Goal: Task Accomplishment & Management: Use online tool/utility

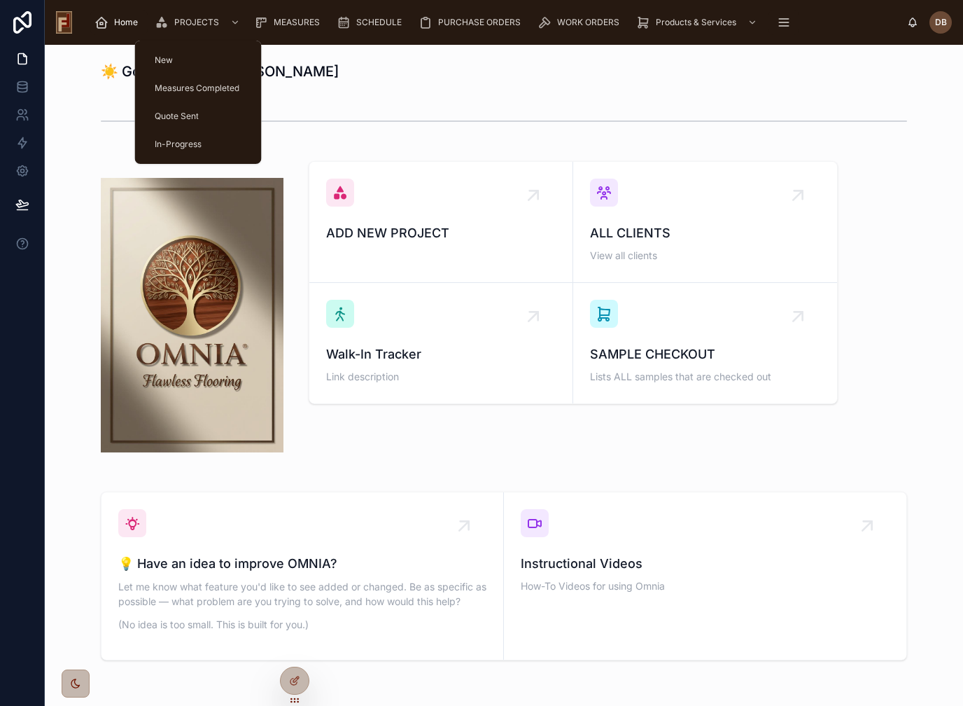
click at [372, 104] on div at bounding box center [504, 121] width 806 height 35
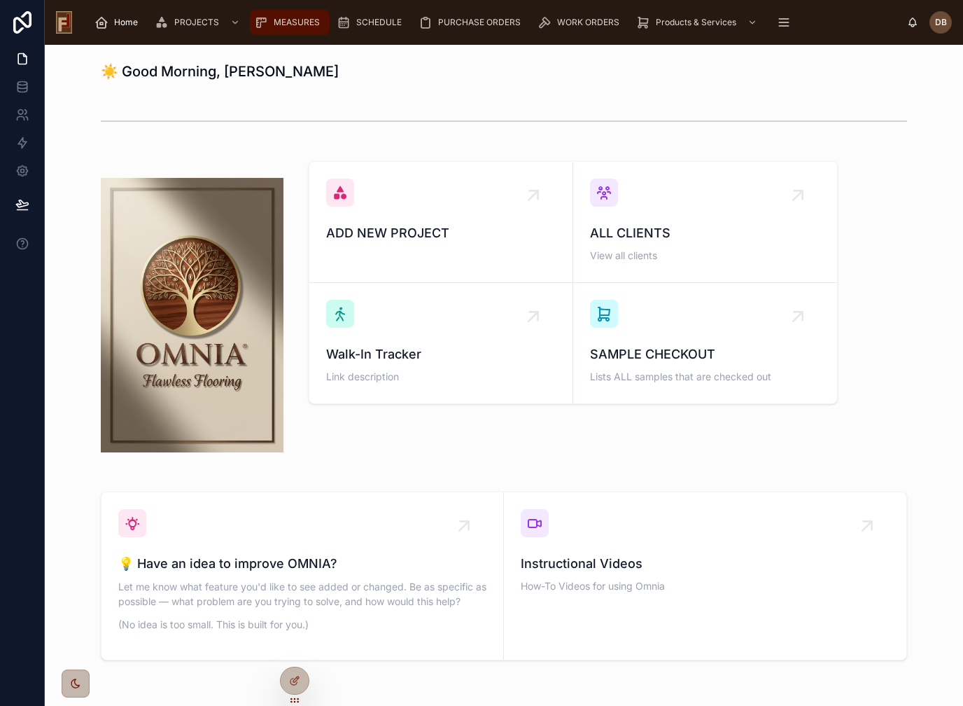
click at [300, 23] on span "MEASURES" at bounding box center [297, 22] width 46 height 11
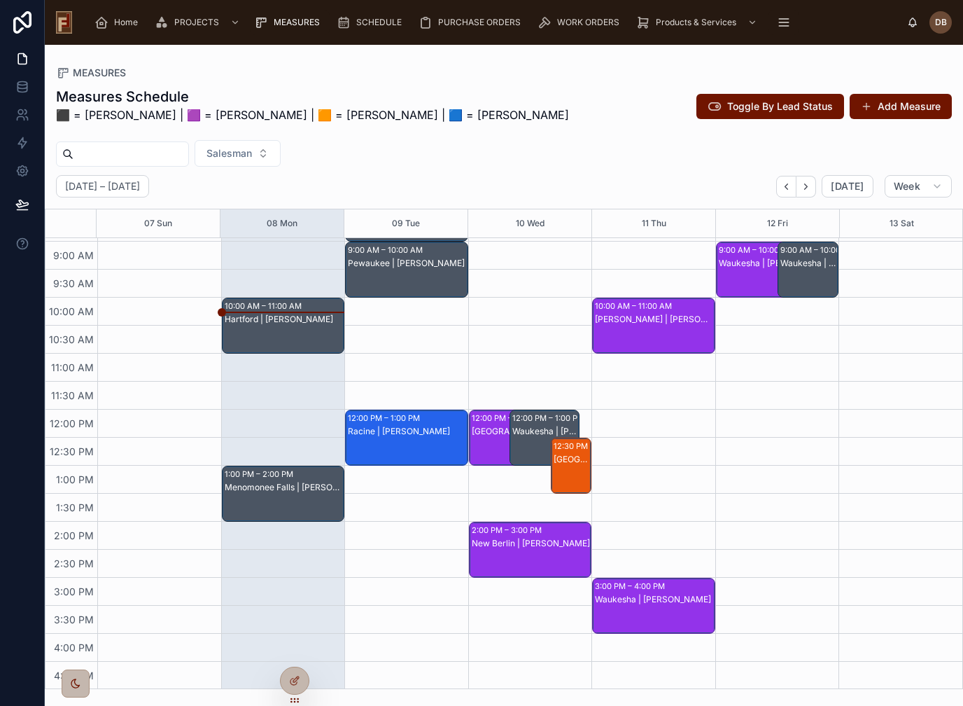
scroll to position [127, 0]
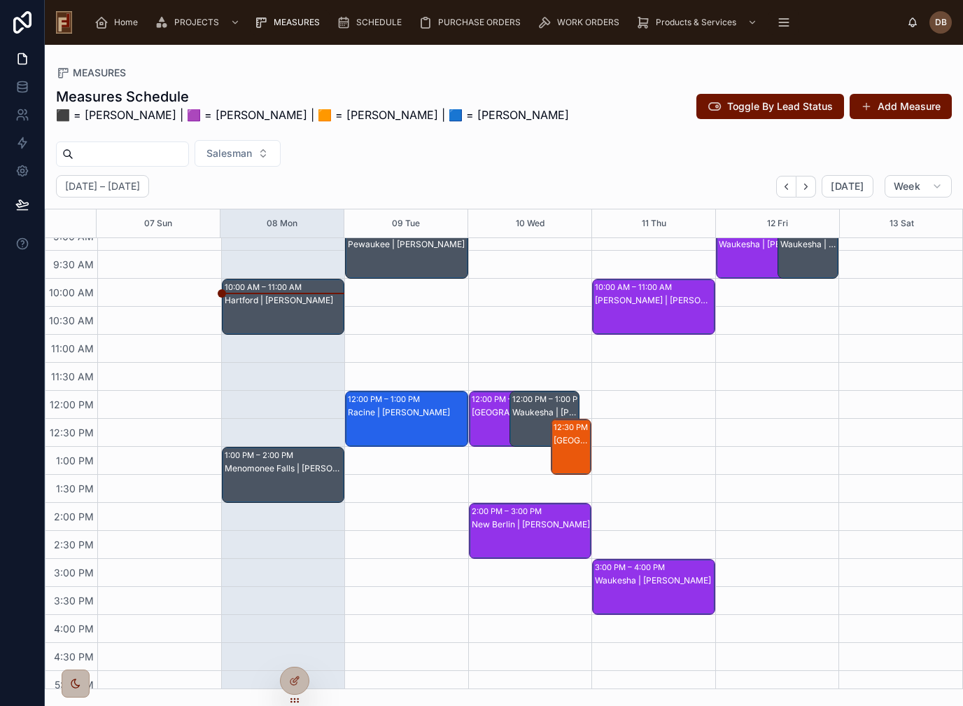
click at [307, 303] on div "Hartford | [PERSON_NAME]" at bounding box center [284, 300] width 119 height 11
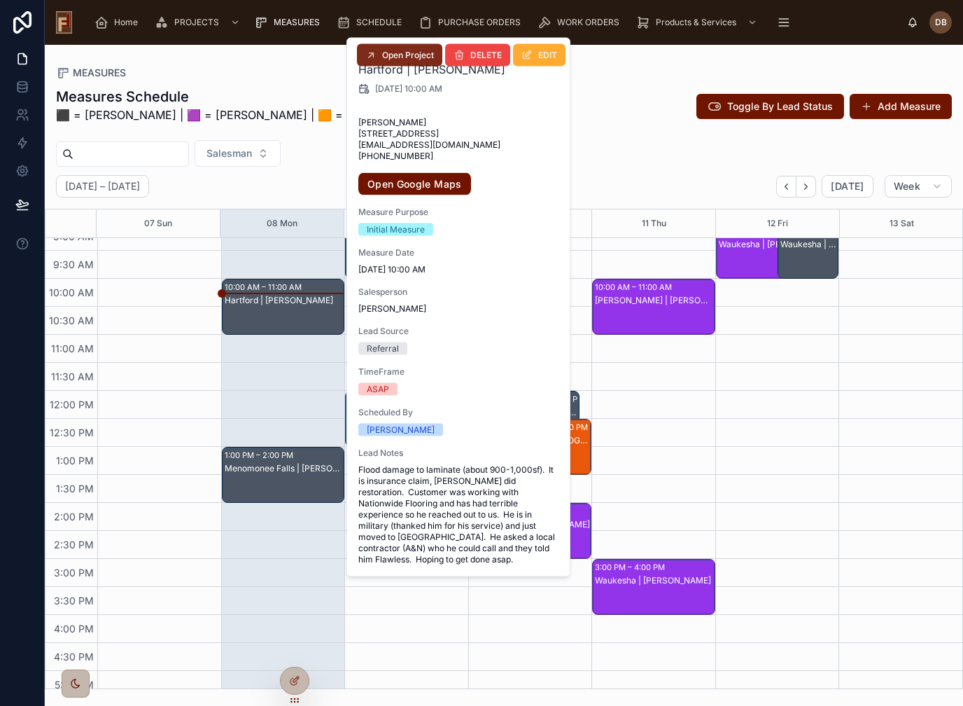
click at [414, 54] on span "Open Project" at bounding box center [408, 55] width 52 height 11
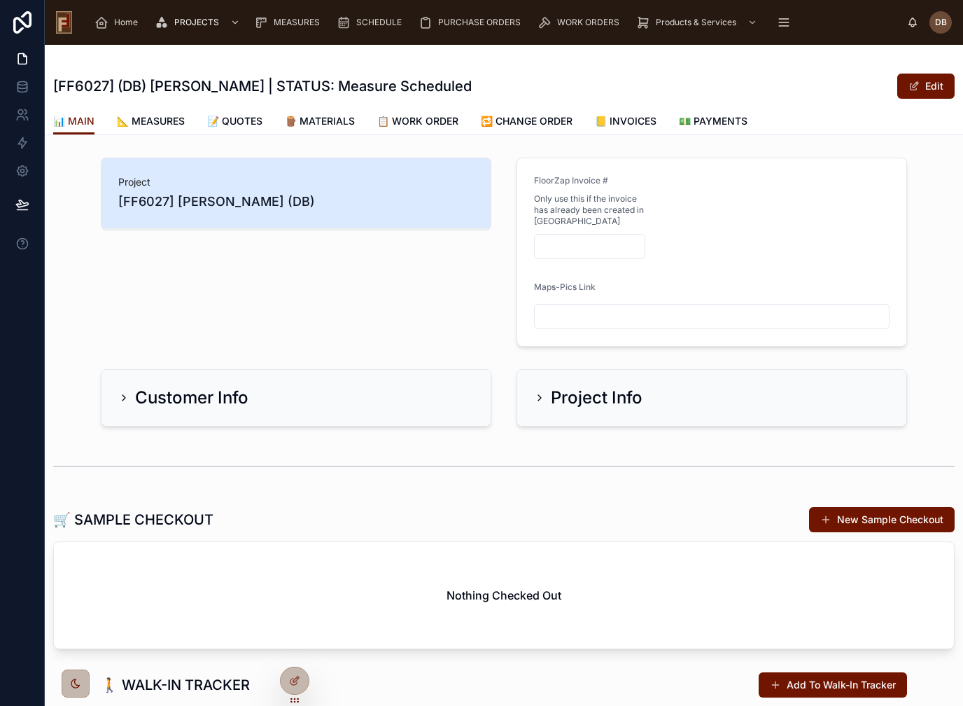
click at [645, 391] on div "Project Info" at bounding box center [712, 397] width 356 height 22
click at [541, 397] on icon at bounding box center [539, 397] width 11 height 11
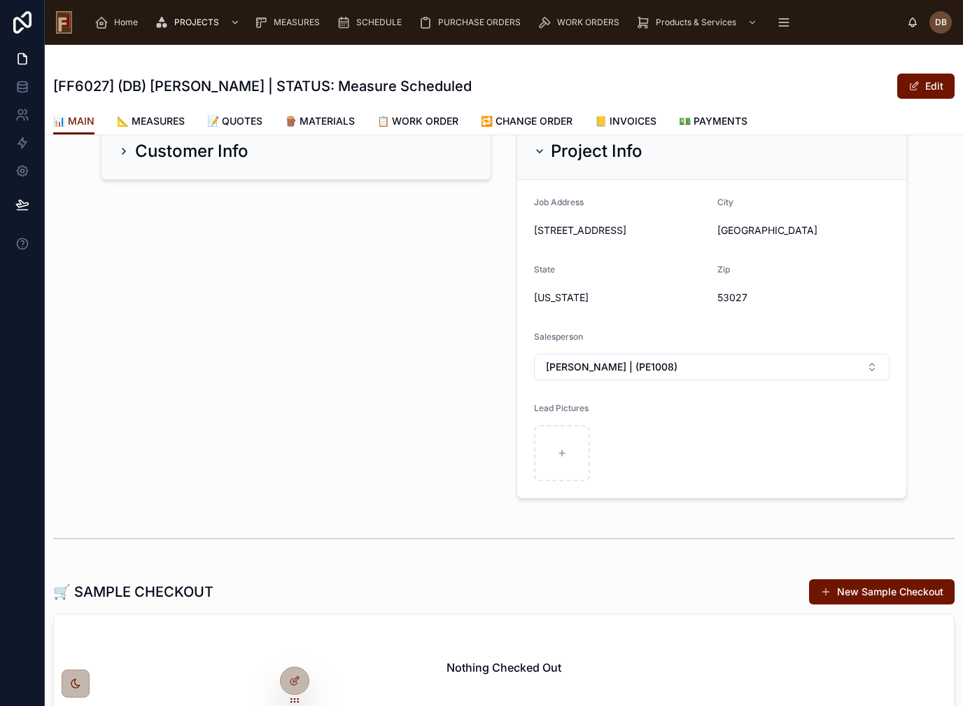
scroll to position [293, 0]
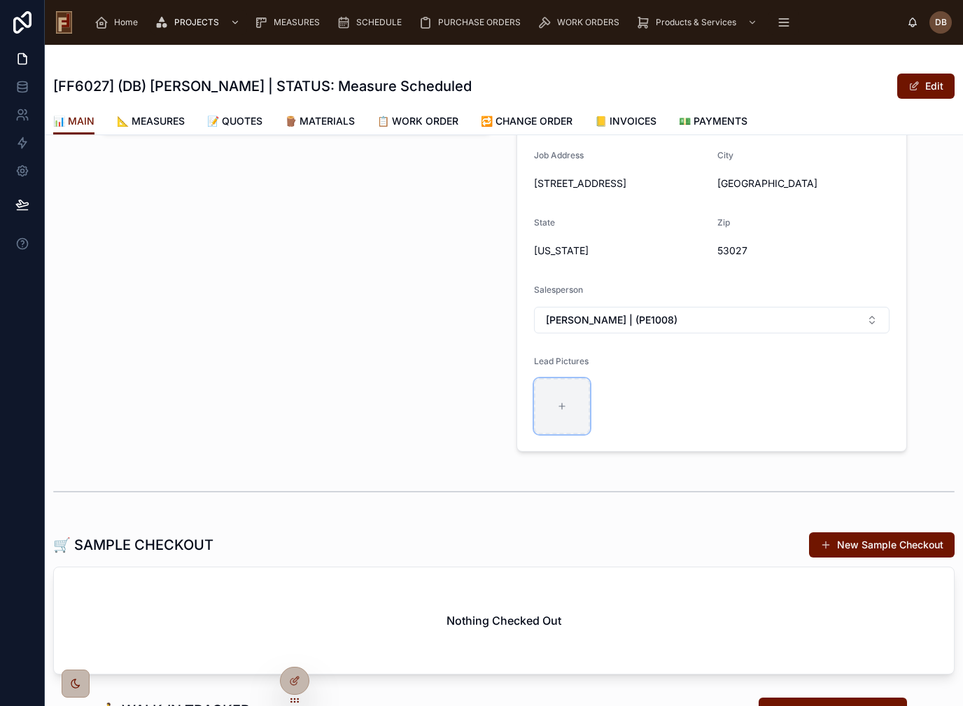
click at [558, 406] on icon at bounding box center [562, 406] width 10 height 10
type input "**********"
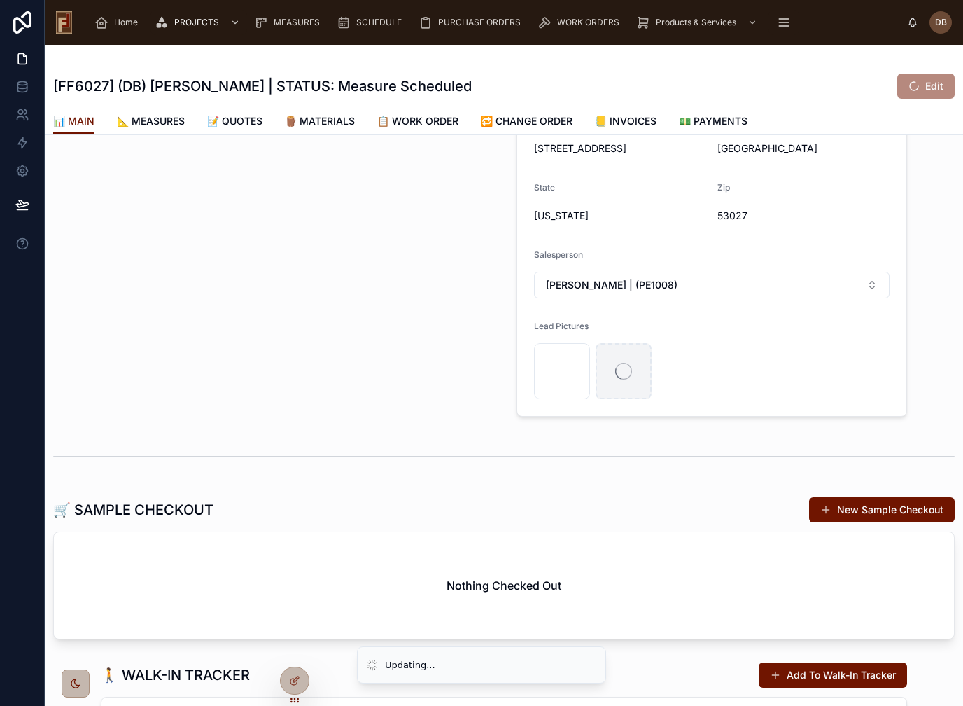
scroll to position [331, 0]
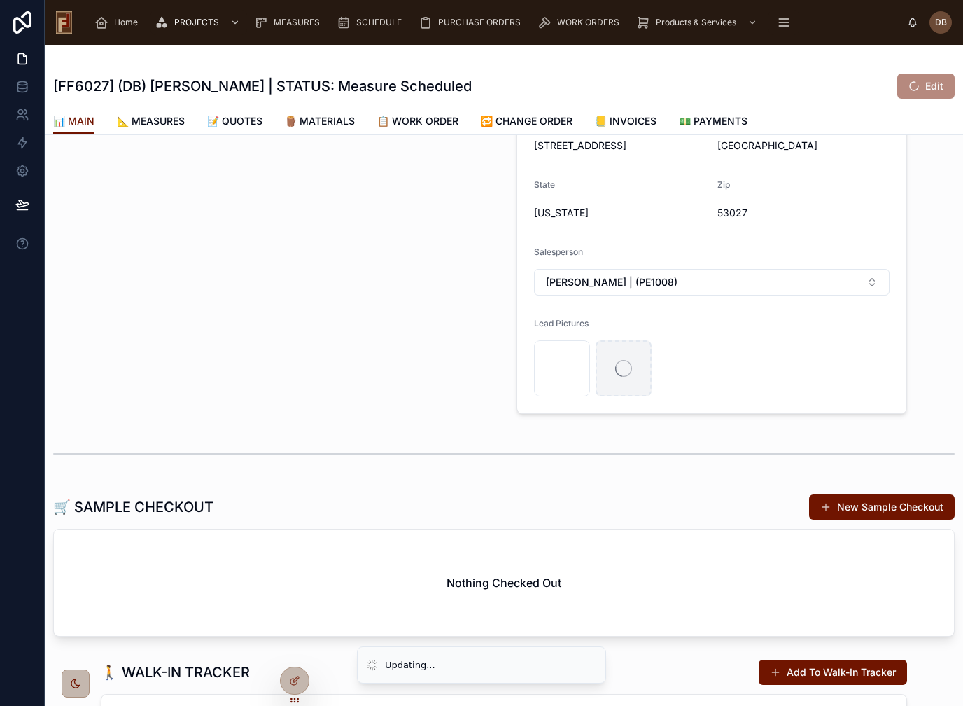
click at [790, 363] on form "Job Address [STREET_ADDRESS][US_STATE] Salesperson [PERSON_NAME] | (PE1008) Lea…" at bounding box center [711, 254] width 389 height 318
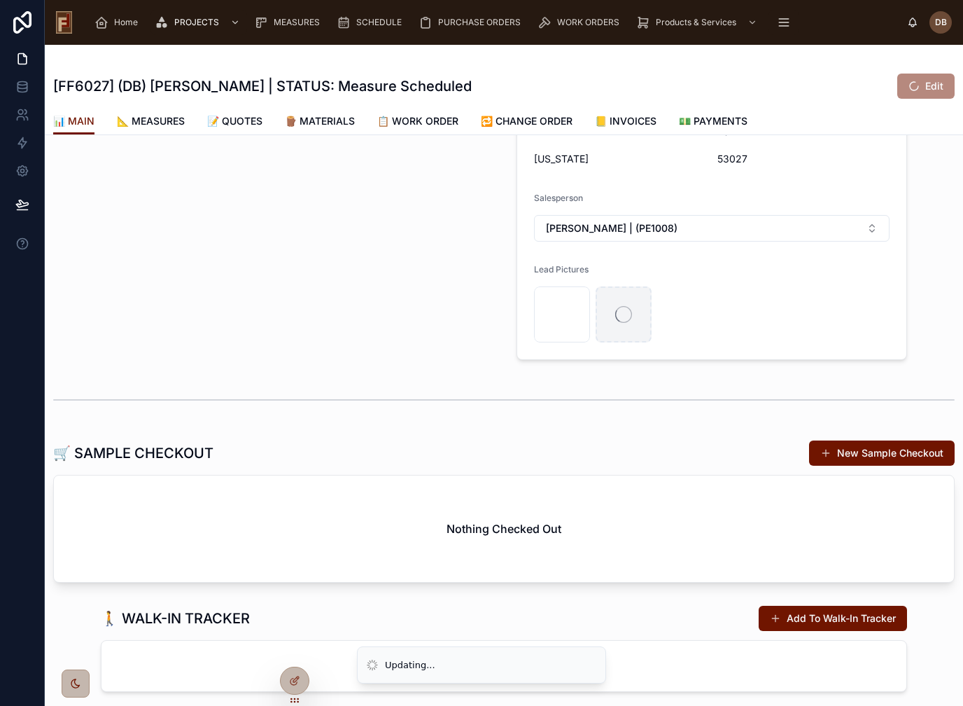
scroll to position [393, 0]
